Goal: Task Accomplishment & Management: Complete application form

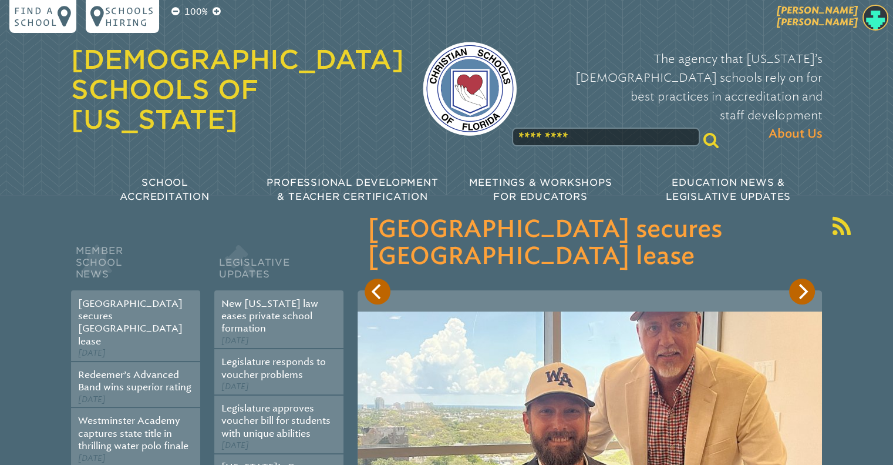
click at [837, 18] on span "[PERSON_NAME]" at bounding box center [817, 16] width 81 height 23
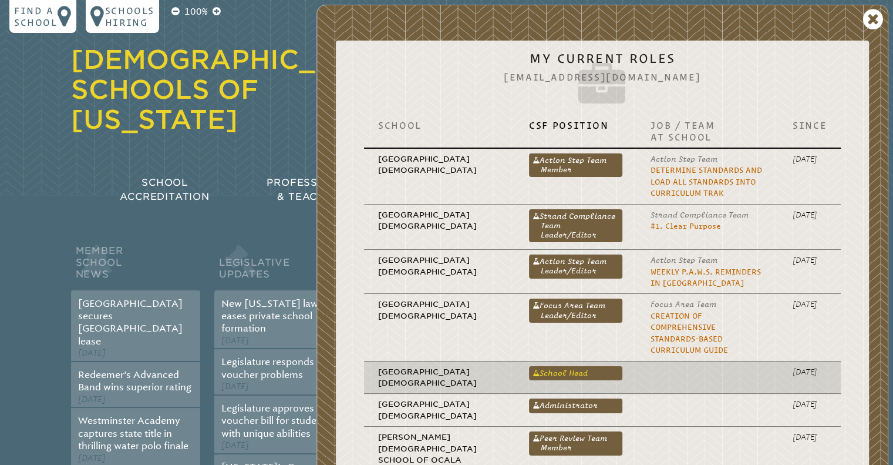
click at [529, 366] on link "School Head" at bounding box center [575, 373] width 93 height 14
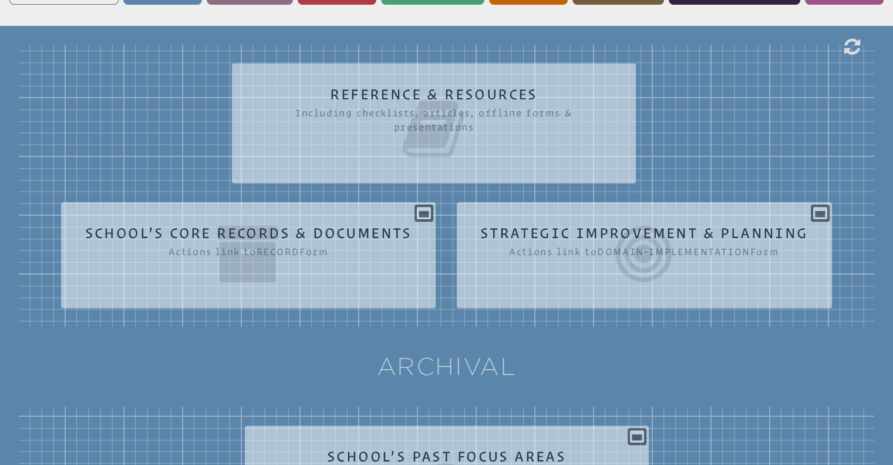
scroll to position [351, 0]
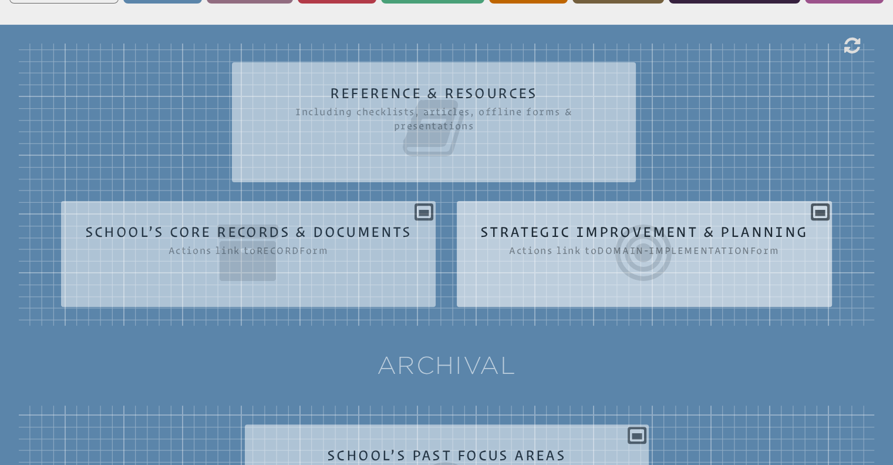
click at [593, 230] on icon at bounding box center [645, 253] width 328 height 66
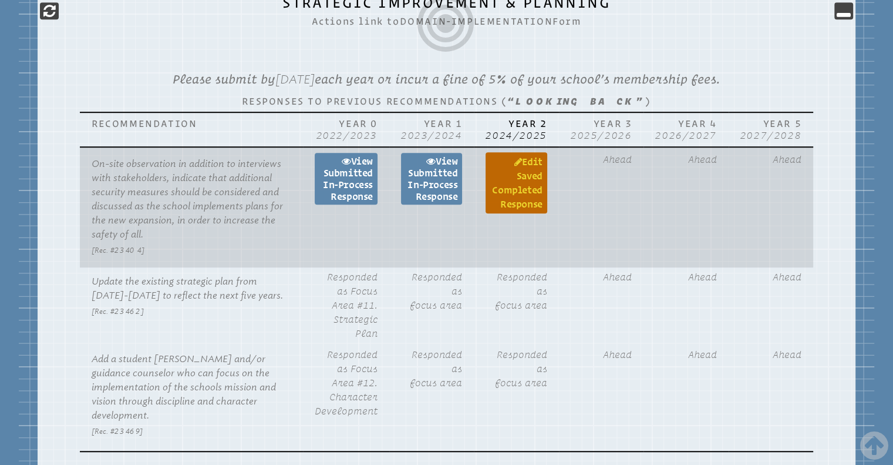
scroll to position [705, 0]
click at [535, 184] on link "Edit Saved completed Response" at bounding box center [516, 182] width 61 height 61
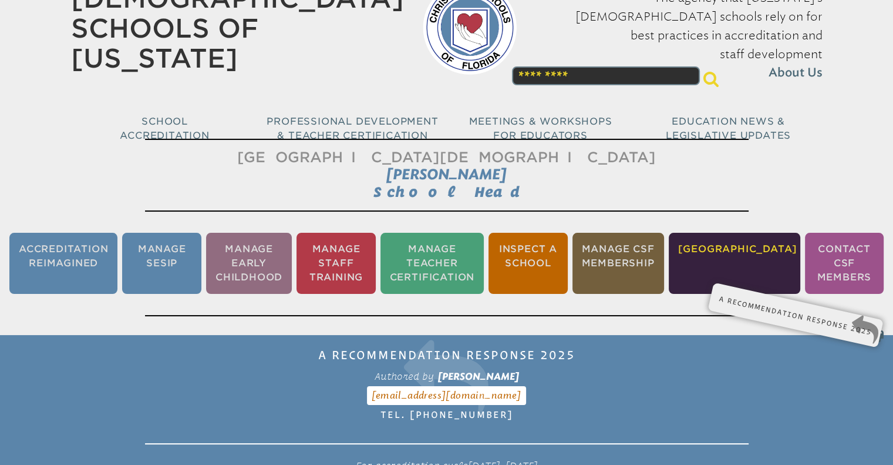
scroll to position [61, 0]
click at [764, 306] on div "A Recommendation Response 2025 Form SESIP-6 Authored by [PERSON_NAME] [EMAIL_AD…" at bounding box center [796, 307] width 150 height 12
click at [741, 258] on li "[GEOGRAPHIC_DATA]" at bounding box center [735, 263] width 132 height 61
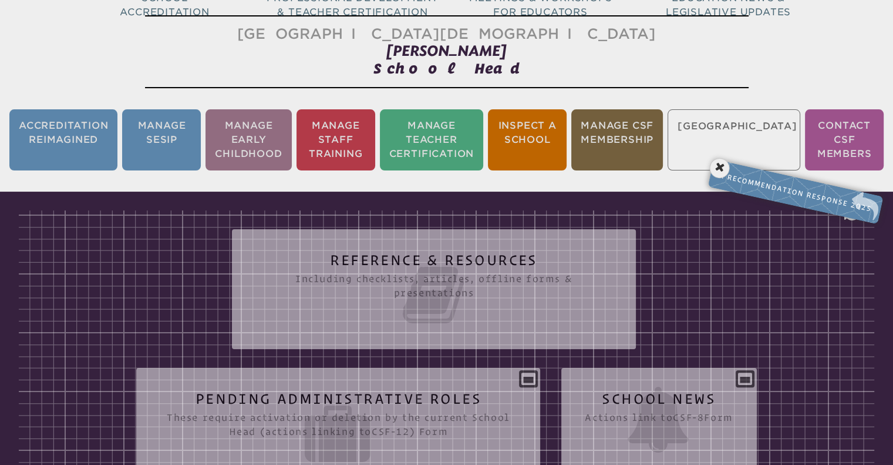
scroll to position [195, 0]
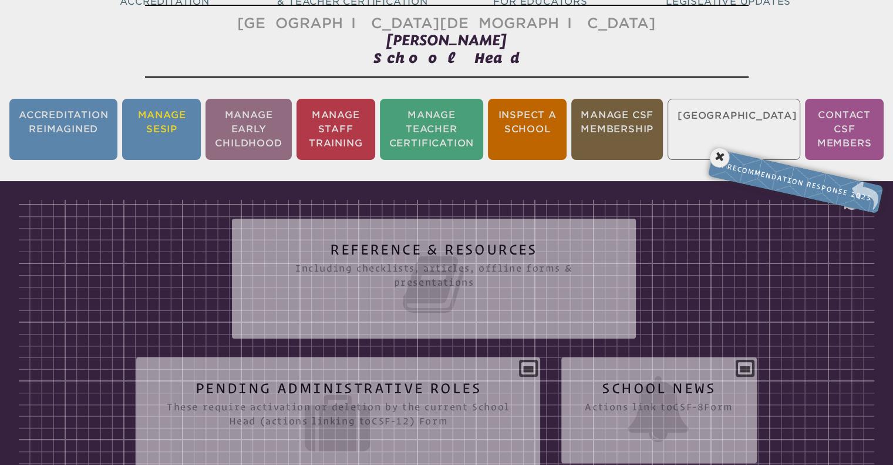
click at [175, 132] on li "Manage SESIP" at bounding box center [161, 129] width 79 height 61
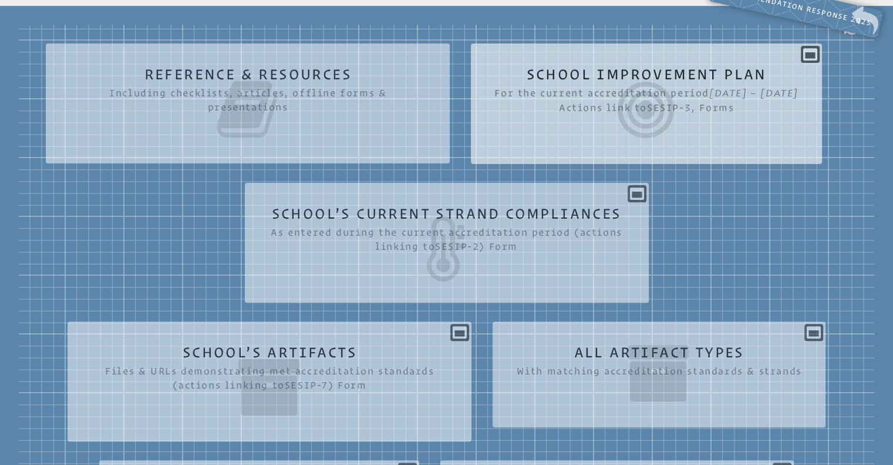
scroll to position [371, 0]
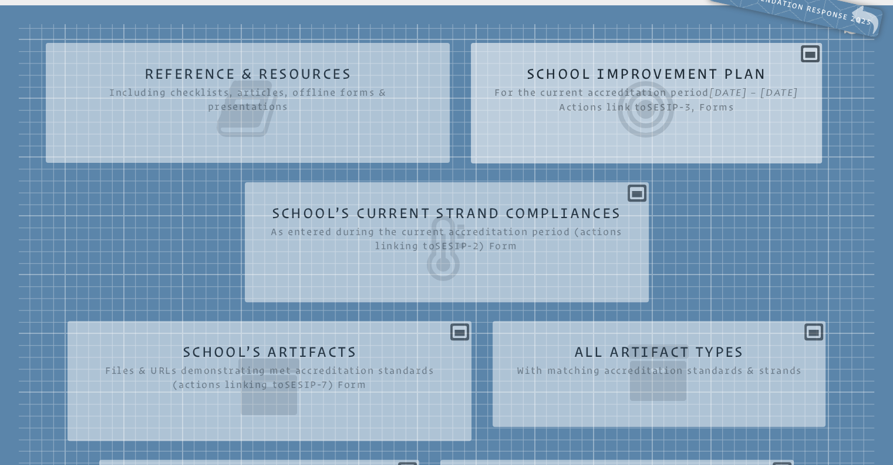
click at [495, 142] on h2 "School Improvement Plan For the current accreditation period [DATE] – [DATE] Ac…" at bounding box center [647, 104] width 304 height 76
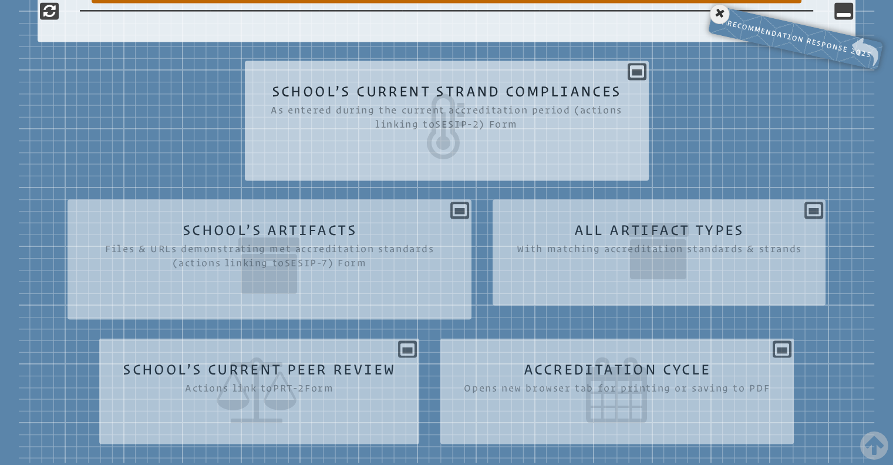
scroll to position [1952, 0]
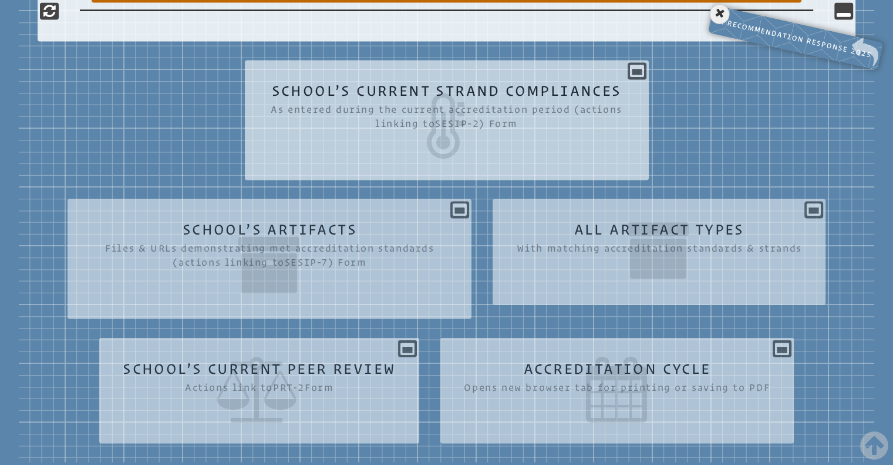
click at [423, 137] on icon at bounding box center [446, 126] width 357 height 66
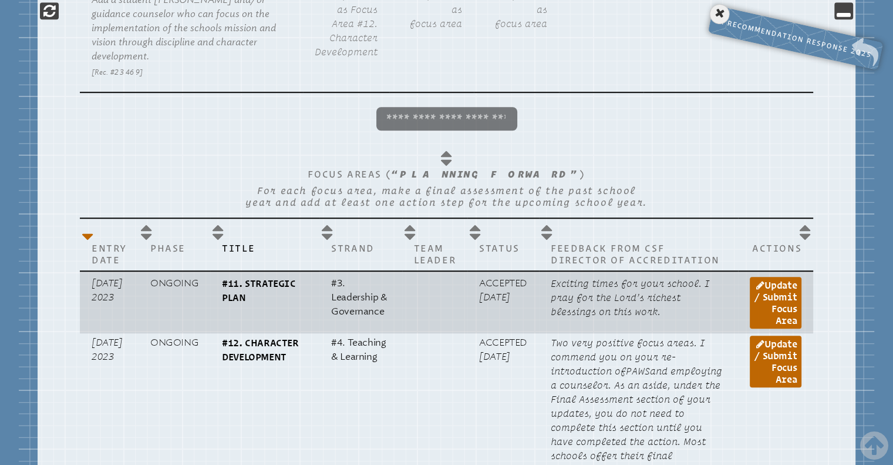
scroll to position [954, 0]
click at [775, 285] on link "Update / Submit Focus Area" at bounding box center [776, 303] width 52 height 52
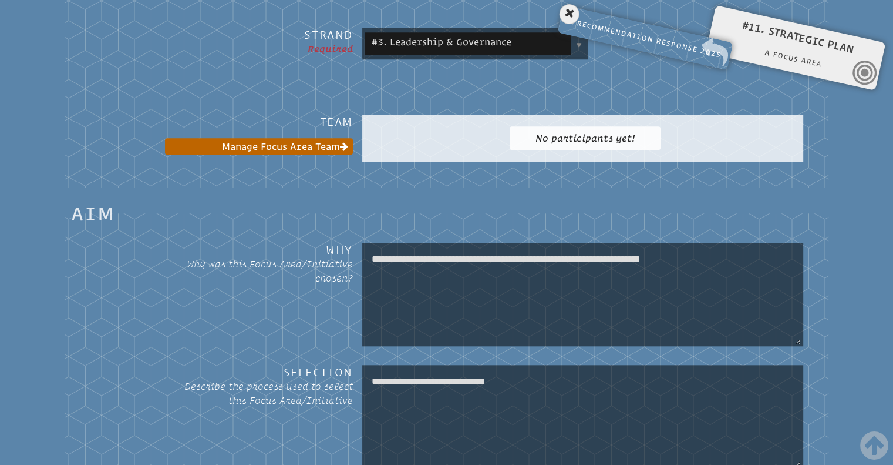
scroll to position [1076, 0]
drag, startPoint x: 552, startPoint y: 375, endPoint x: 370, endPoint y: 381, distance: 181.6
click at [370, 381] on textarea "**********" at bounding box center [583, 416] width 436 height 99
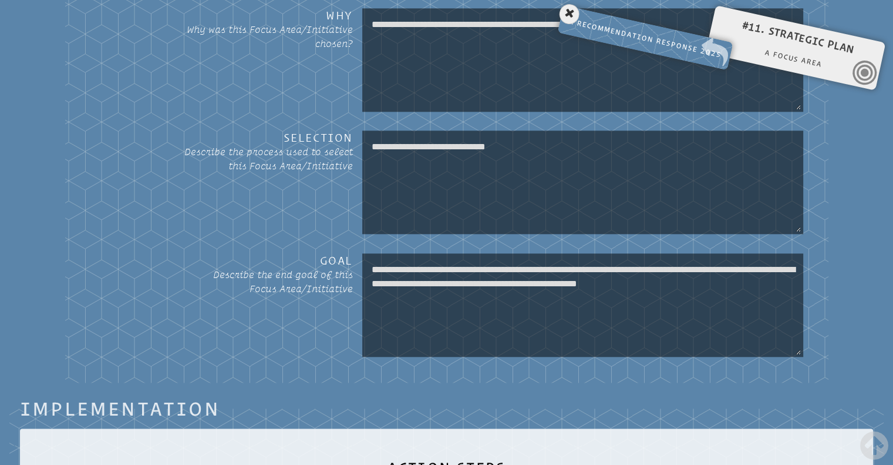
scroll to position [1311, 0]
drag, startPoint x: 458, startPoint y: 288, endPoint x: 372, endPoint y: 261, distance: 89.5
click at [372, 261] on textarea "**********" at bounding box center [583, 304] width 436 height 99
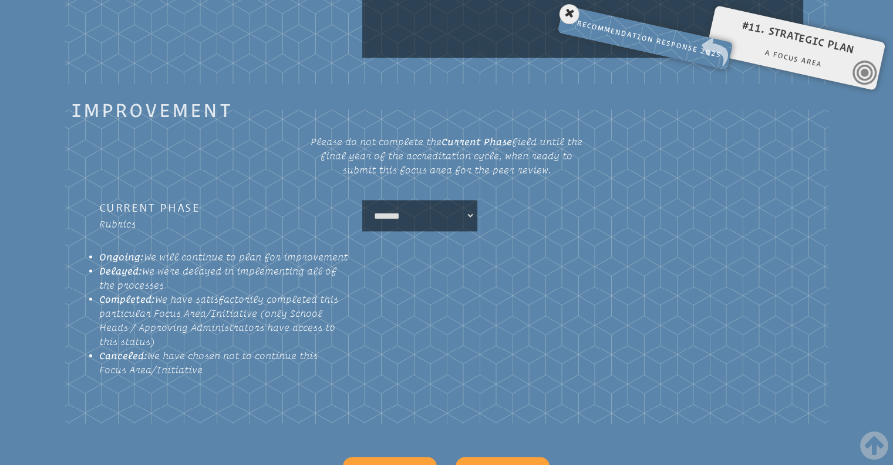
scroll to position [2309, 0]
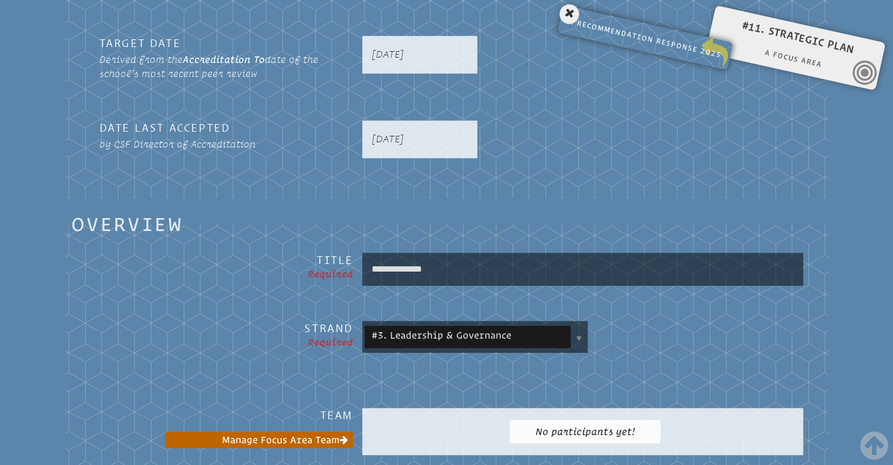
click at [662, 46] on p "A Recommendation Response 2025 Form SESIP-6" at bounding box center [645, 38] width 159 height 48
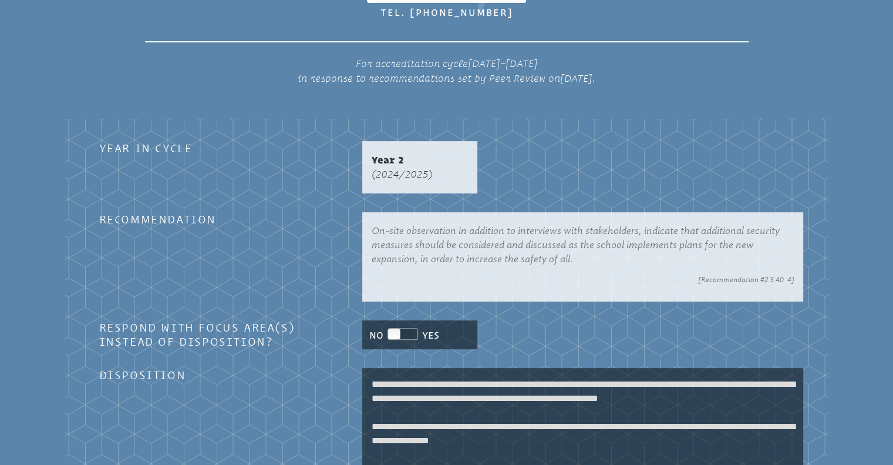
scroll to position [195, 0]
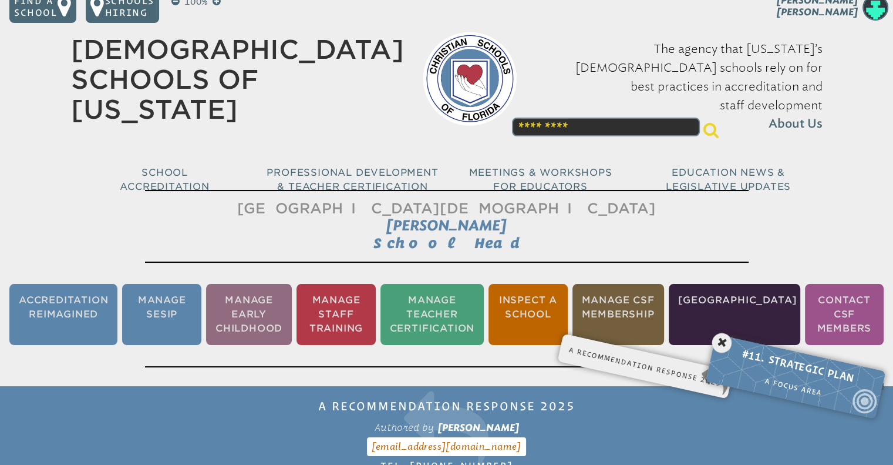
click at [167, 321] on li "Manage SESIP" at bounding box center [161, 314] width 79 height 61
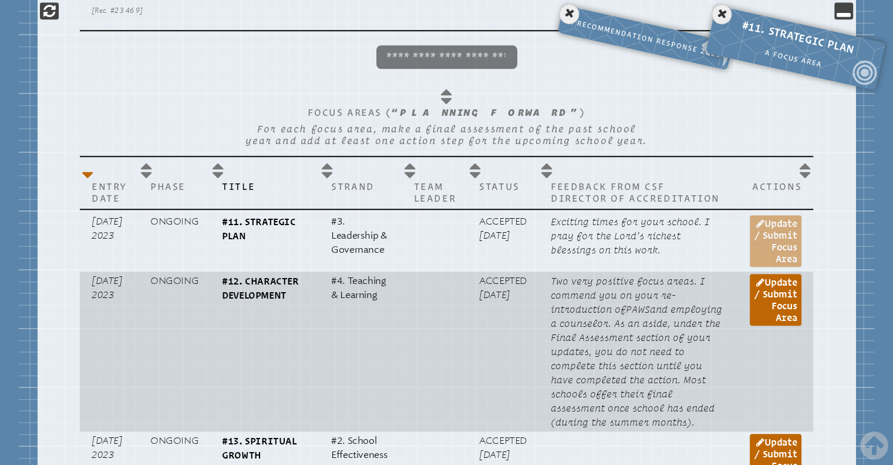
scroll to position [1016, 0]
click at [782, 283] on link "Update / Submit Focus Area" at bounding box center [776, 299] width 52 height 52
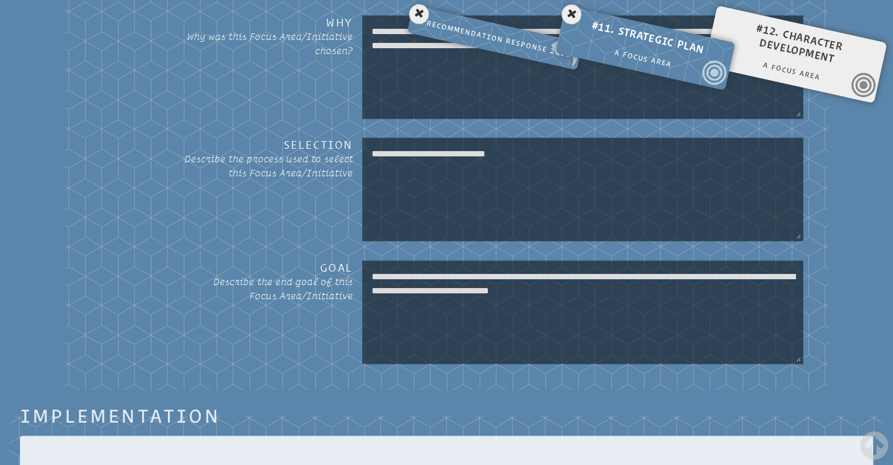
scroll to position [1344, 0]
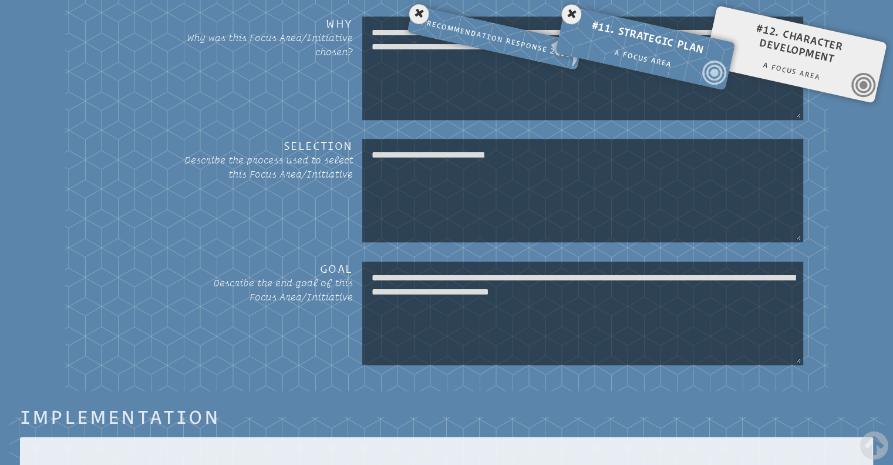
drag, startPoint x: 758, startPoint y: 286, endPoint x: 375, endPoint y: 270, distance: 383.9
click at [368, 272] on textarea "**********" at bounding box center [583, 313] width 436 height 99
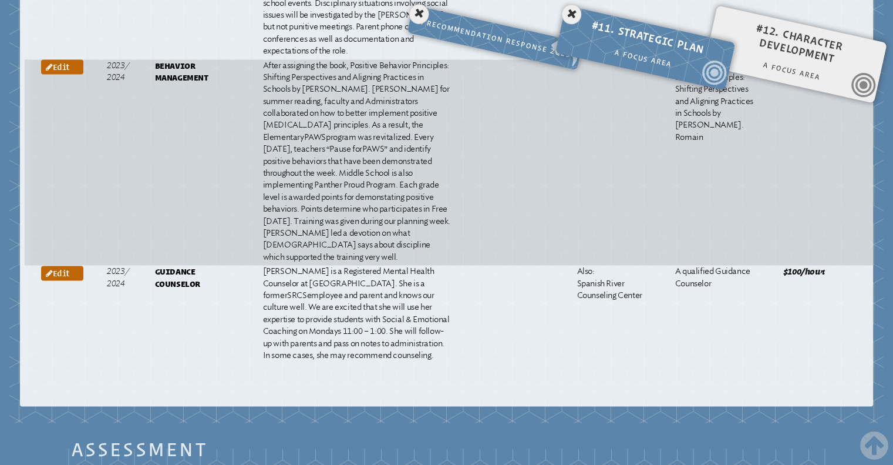
scroll to position [2340, 0]
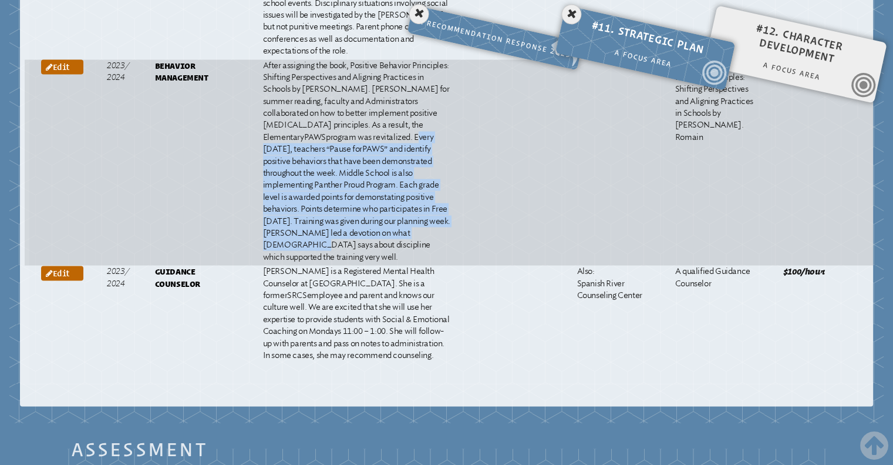
drag, startPoint x: 377, startPoint y: 223, endPoint x: 396, endPoint y: 314, distance: 93.7
click at [401, 264] on p "After assigning the book, Positive Behavior Principles: Shifting Perspectives a…" at bounding box center [357, 162] width 188 height 204
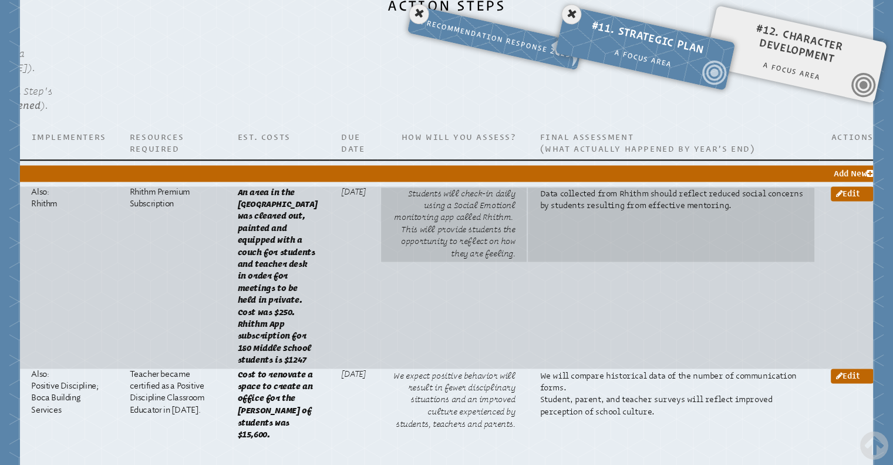
scroll to position [1813, 0]
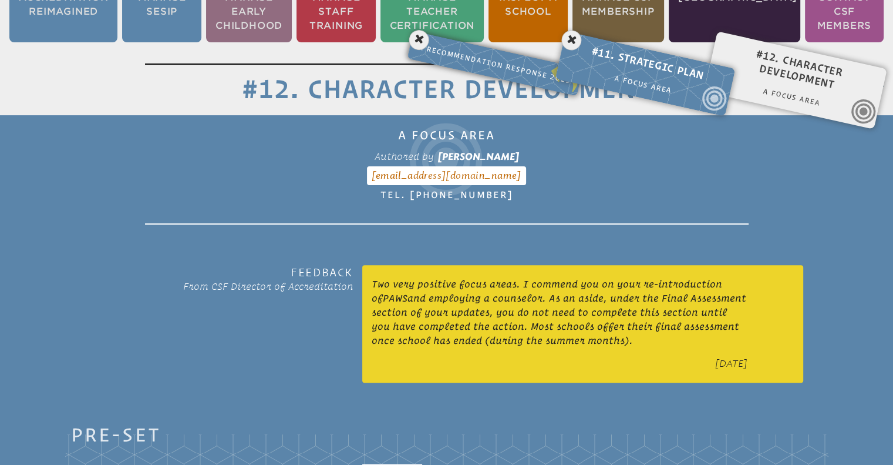
scroll to position [311, 0]
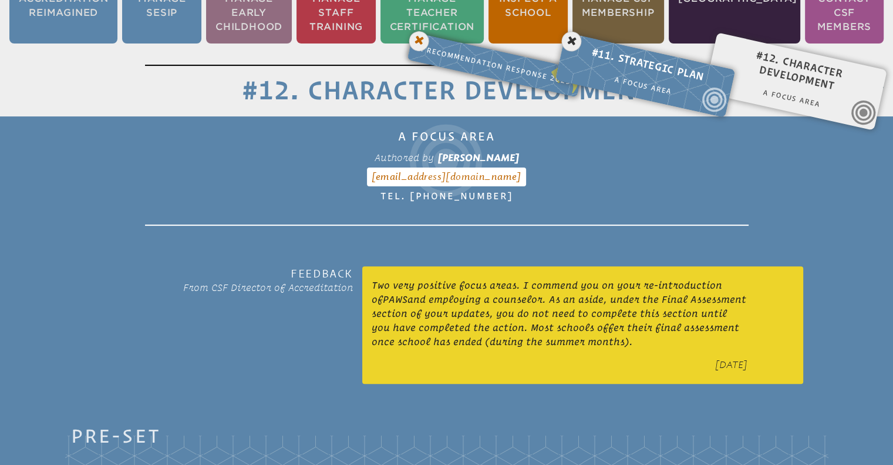
click at [421, 41] on icon at bounding box center [419, 41] width 24 height 24
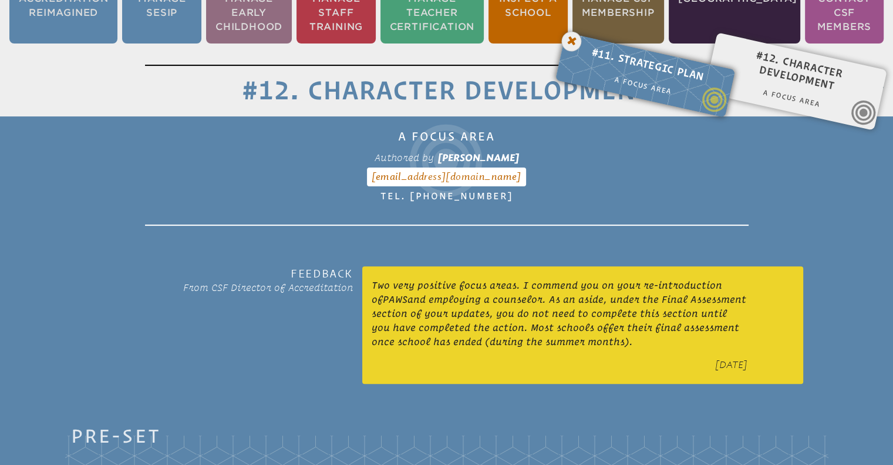
click at [572, 41] on icon at bounding box center [572, 41] width 24 height 24
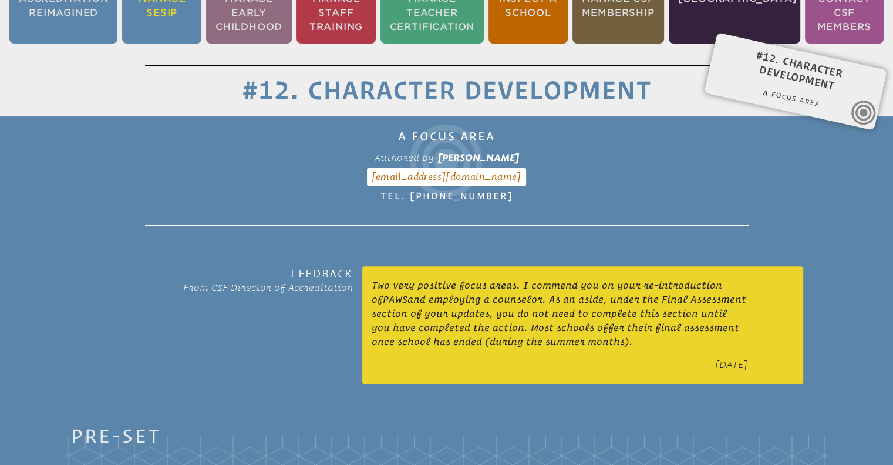
click at [175, 16] on li "Manage SESIP" at bounding box center [161, 12] width 79 height 61
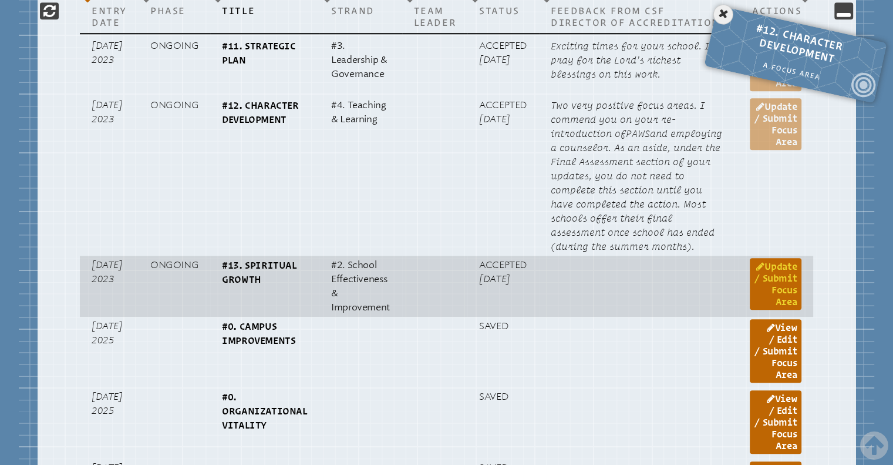
scroll to position [1192, 0]
click at [786, 286] on link "Update / Submit Focus Area" at bounding box center [776, 283] width 52 height 52
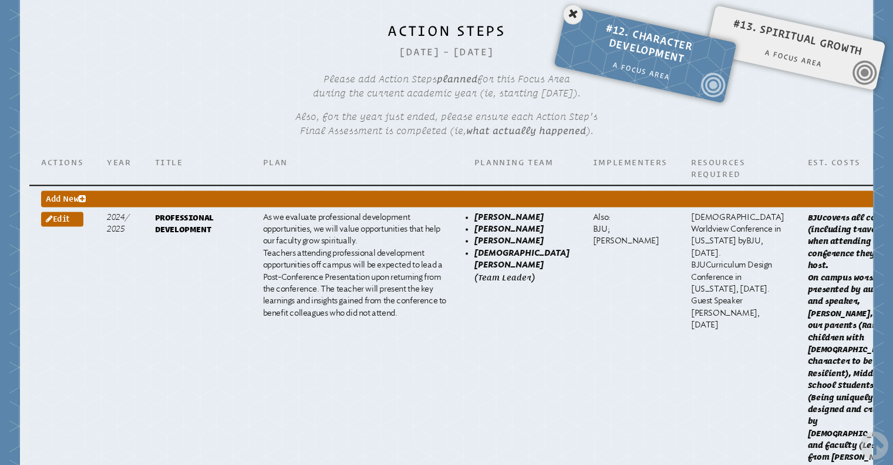
scroll to position [1722, 0]
